Goal: Find specific page/section: Find specific page/section

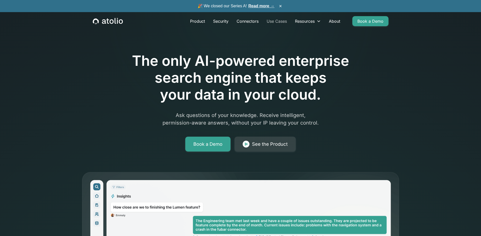
click at [278, 21] on link "Use Cases" at bounding box center [276, 21] width 28 height 10
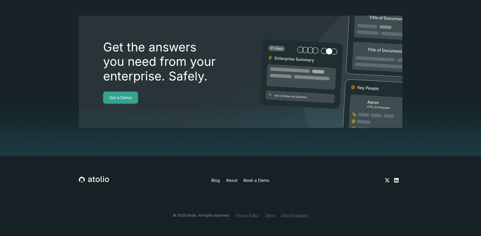
scroll to position [1344, 0]
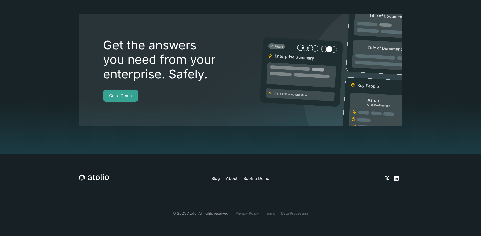
click at [227, 179] on link "About" at bounding box center [231, 178] width 11 height 6
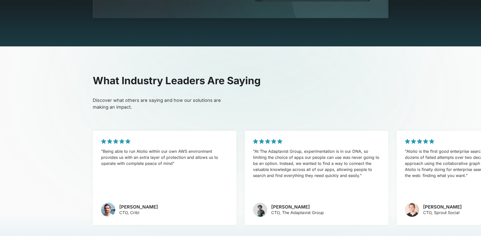
scroll to position [1152, 0]
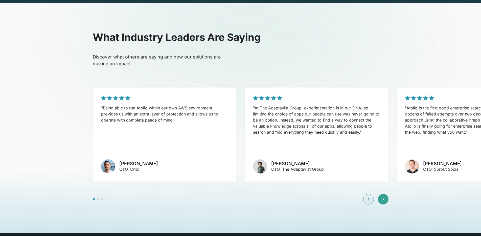
click at [386, 194] on div at bounding box center [382, 199] width 11 height 11
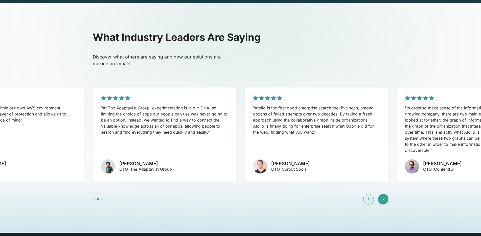
click at [386, 194] on div at bounding box center [382, 199] width 11 height 11
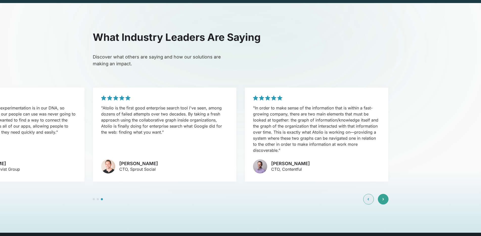
click at [386, 194] on div at bounding box center [382, 199] width 11 height 11
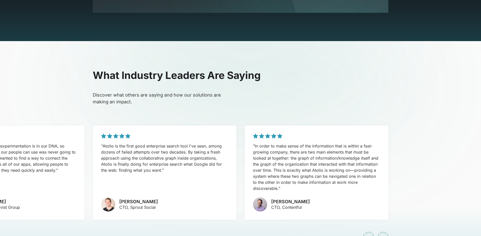
scroll to position [1051, 0]
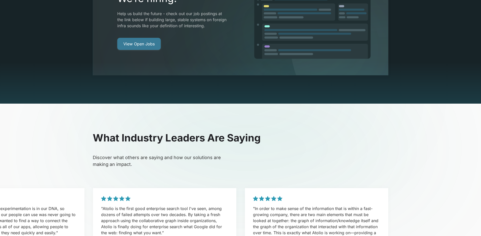
click at [143, 38] on link "View Open Jobs" at bounding box center [138, 44] width 43 height 12
